Goal: Use online tool/utility: Utilize a website feature to perform a specific function

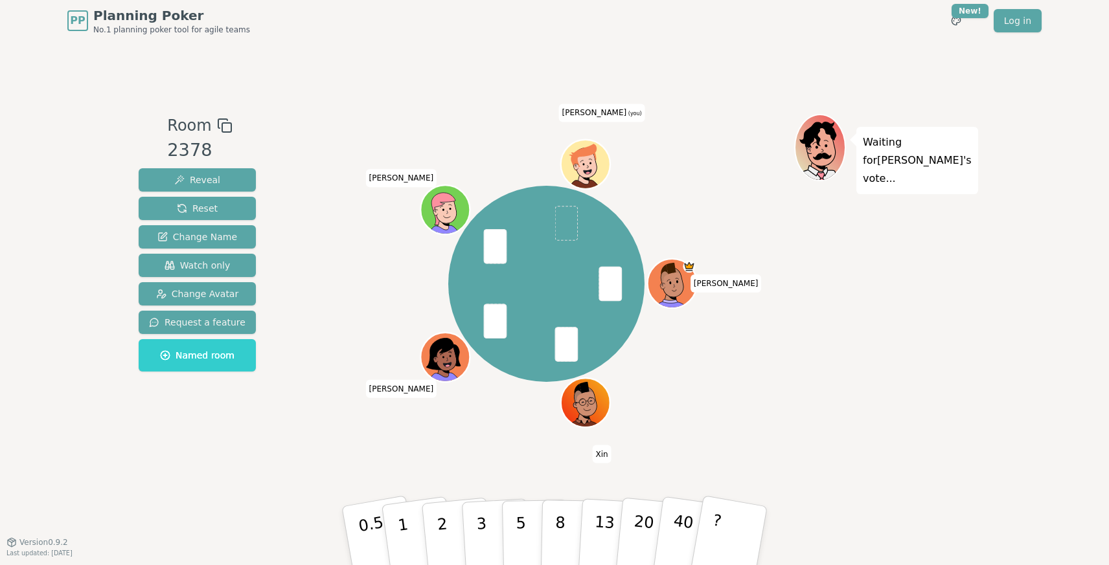
drag, startPoint x: 480, startPoint y: 538, endPoint x: 554, endPoint y: 222, distance: 324.6
click at [554, 222] on div "Room 2378 Reveal Reset Change Name Watch only Change Avatar Request a feature N…" at bounding box center [554, 292] width 842 height 356
click at [470, 535] on button "3" at bounding box center [496, 536] width 71 height 101
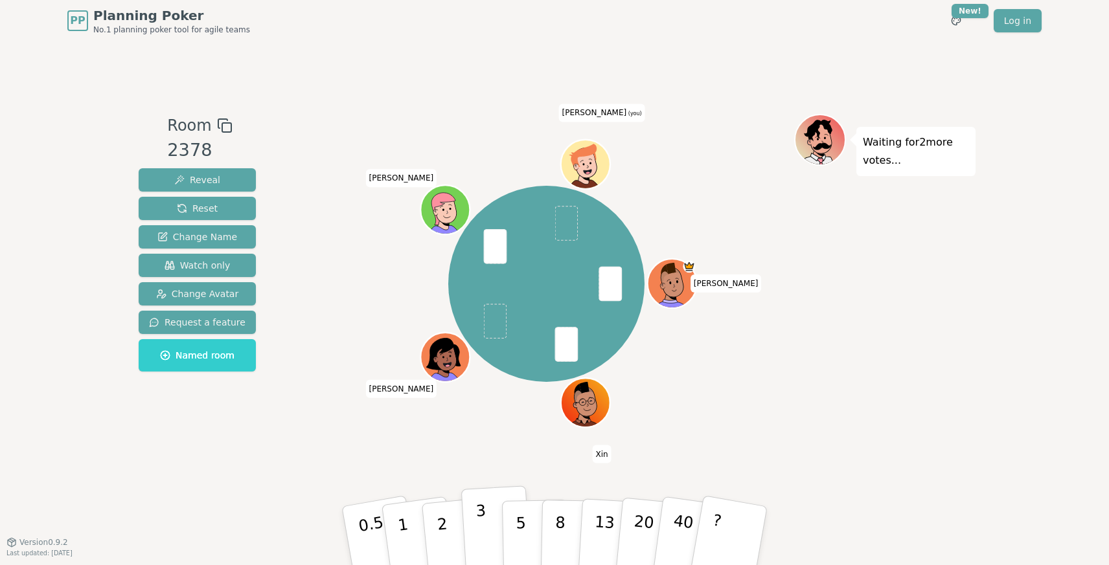
click at [486, 529] on button "3" at bounding box center [496, 536] width 71 height 101
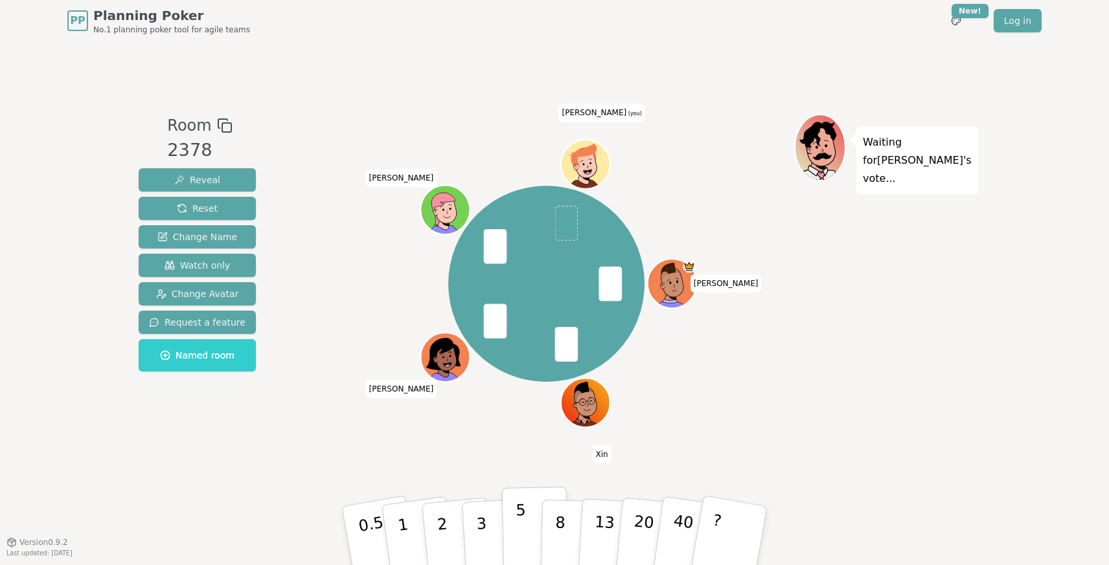
click at [519, 516] on p "5" at bounding box center [521, 536] width 11 height 70
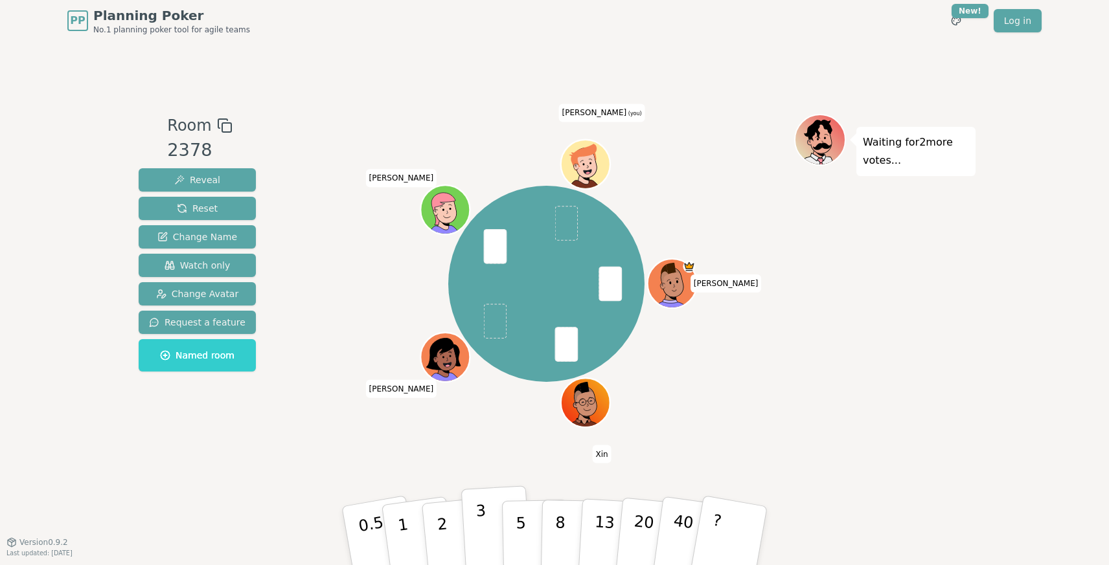
click at [479, 512] on p "3" at bounding box center [482, 537] width 14 height 71
click at [475, 541] on button "3" at bounding box center [496, 536] width 71 height 101
click at [487, 505] on button "3" at bounding box center [496, 536] width 71 height 101
click at [484, 516] on p "3" at bounding box center [482, 537] width 14 height 71
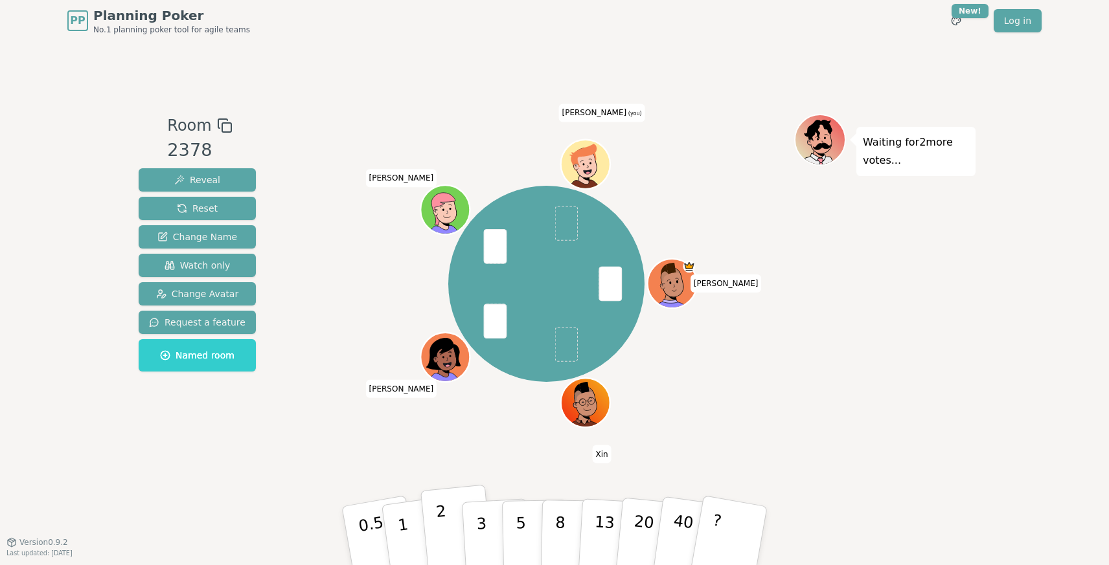
click at [445, 518] on p "2" at bounding box center [443, 538] width 17 height 71
click at [442, 519] on p "2" at bounding box center [443, 538] width 17 height 71
